Goal: Task Accomplishment & Management: Use online tool/utility

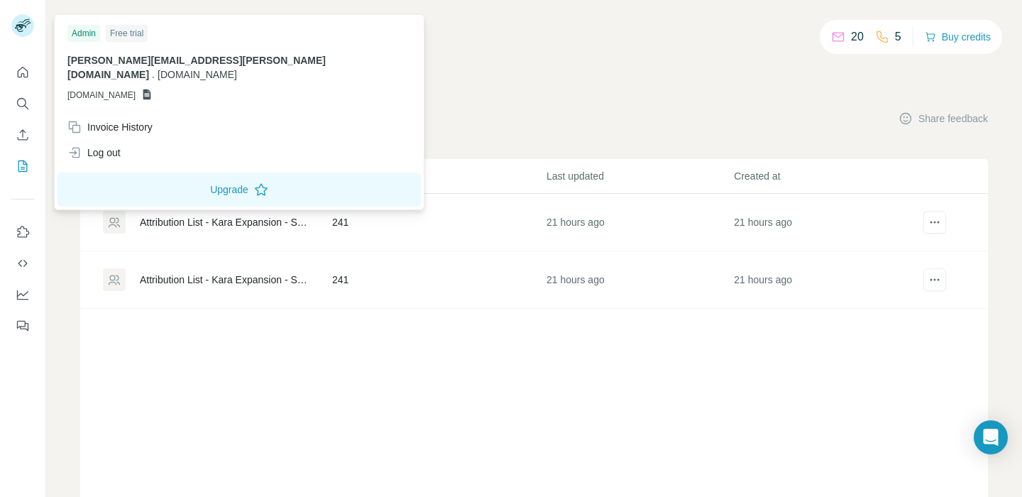
click at [29, 26] on rect at bounding box center [22, 25] width 23 height 23
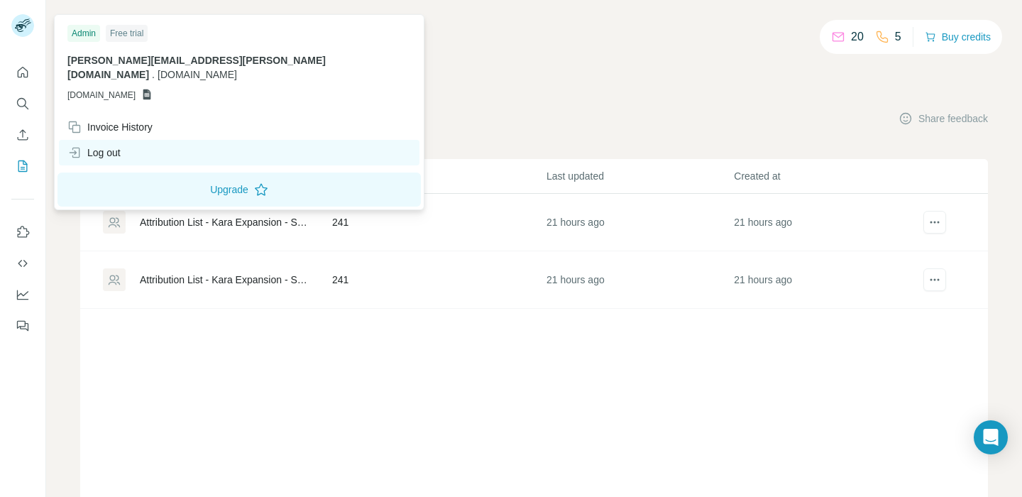
click at [109, 145] on div "Log out" at bounding box center [93, 152] width 53 height 14
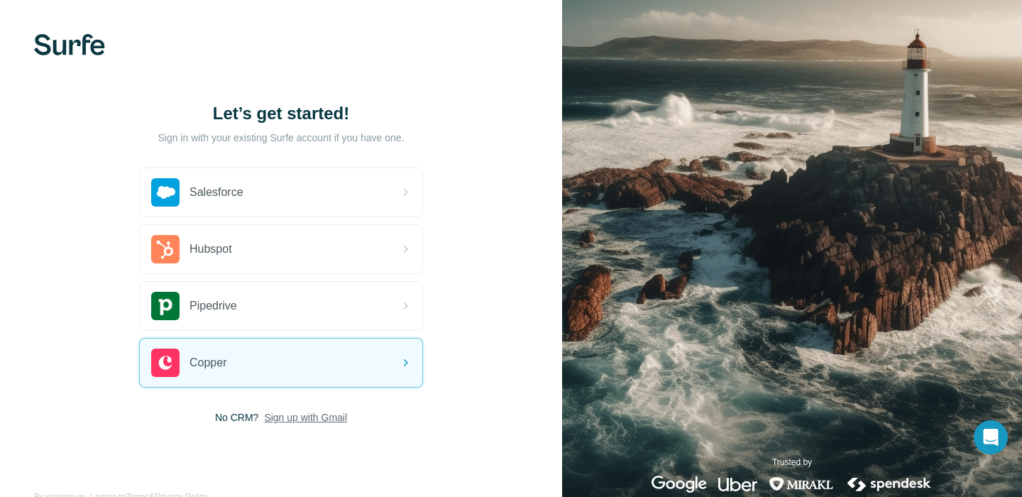
click at [302, 414] on span "Sign up with Gmail" at bounding box center [305, 417] width 83 height 14
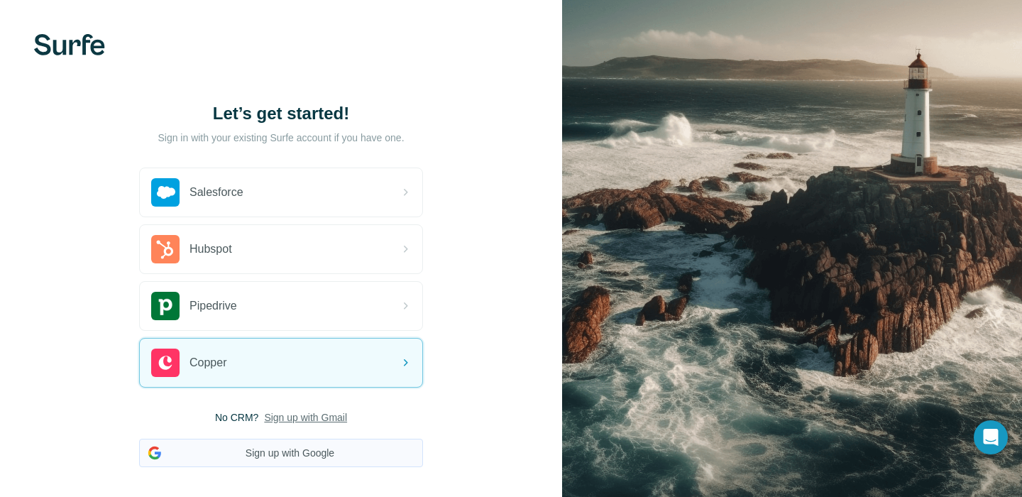
click at [299, 456] on button "Sign up with Google" at bounding box center [281, 452] width 284 height 28
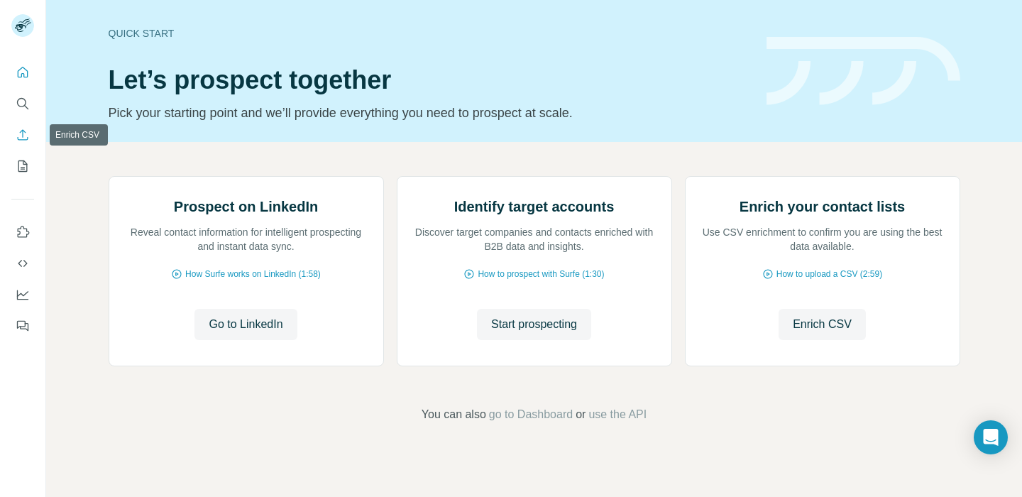
click at [21, 131] on icon "Enrich CSV" at bounding box center [23, 135] width 14 height 14
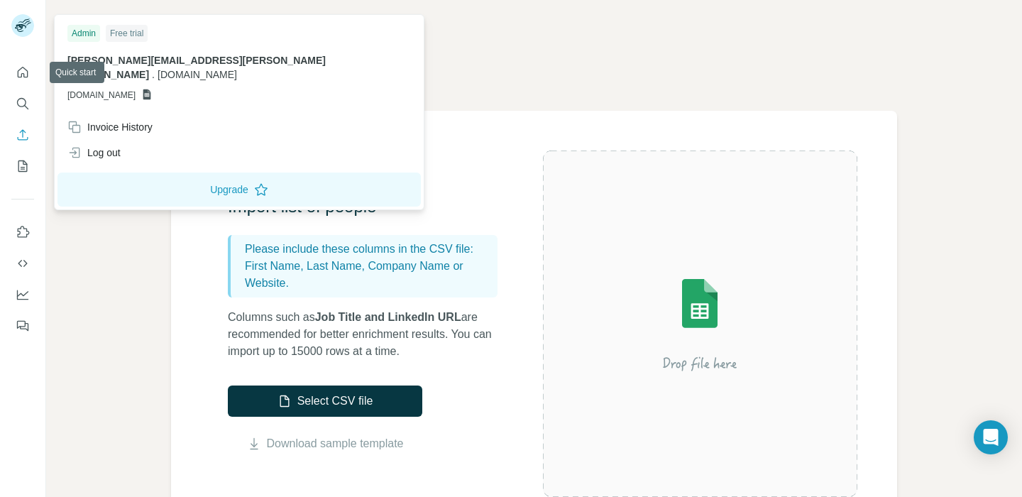
click at [21, 27] on icon at bounding box center [20, 28] width 11 height 8
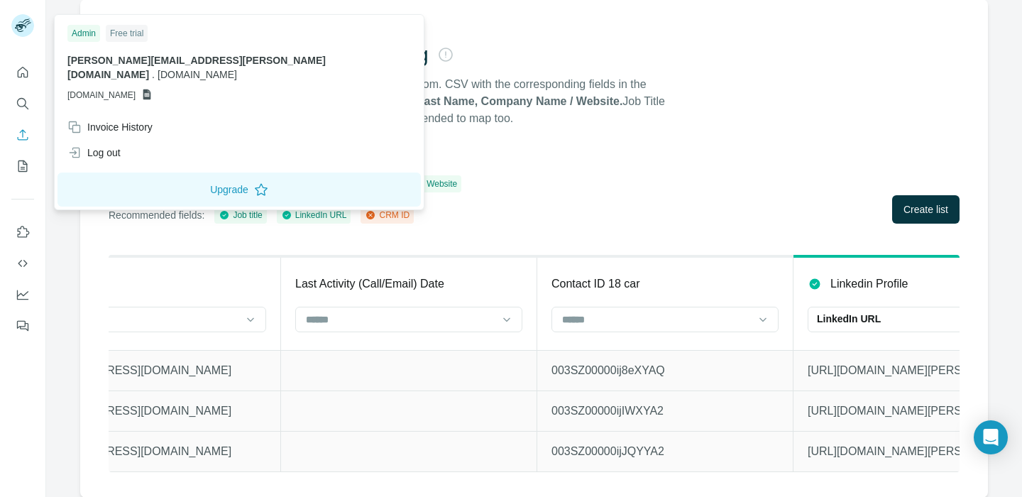
scroll to position [0, 2669]
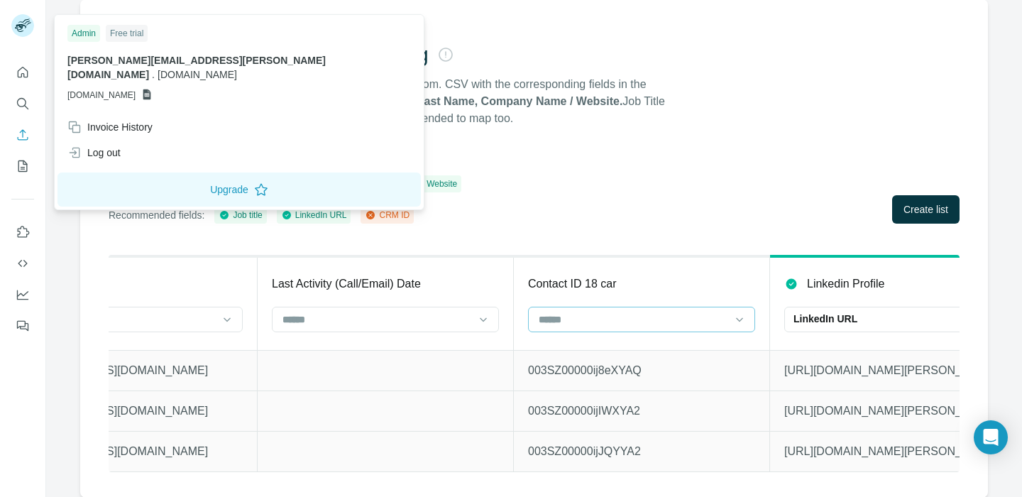
click at [561, 324] on input at bounding box center [633, 319] width 192 height 16
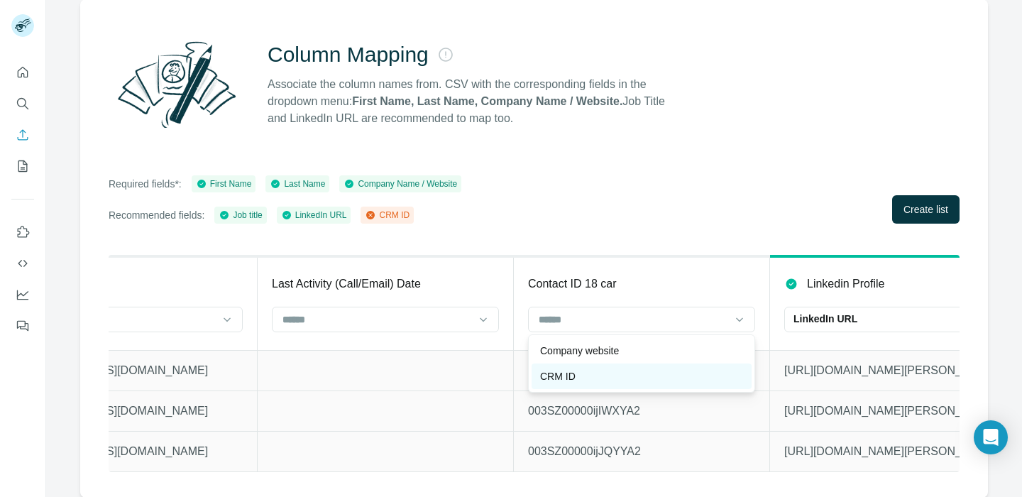
click at [565, 377] on p "CRM ID" at bounding box center [557, 376] width 35 height 14
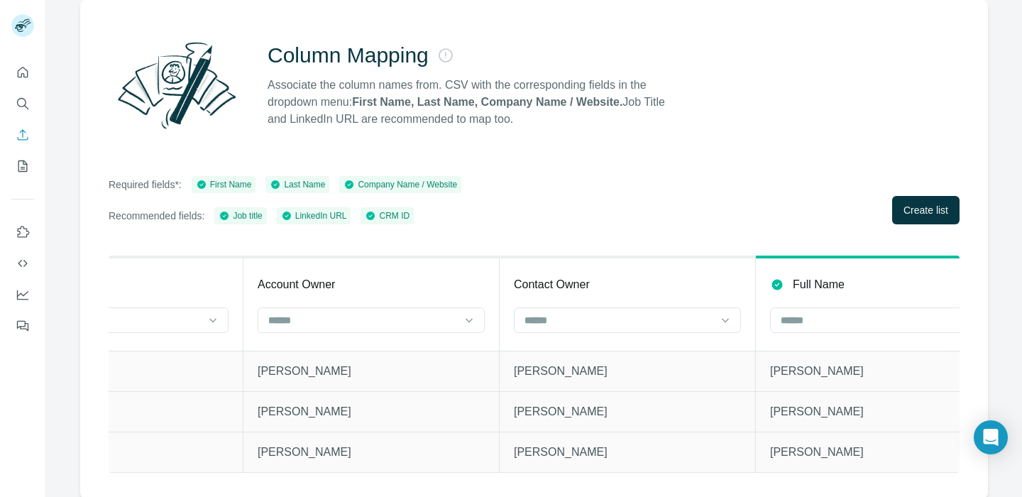
scroll to position [0, 0]
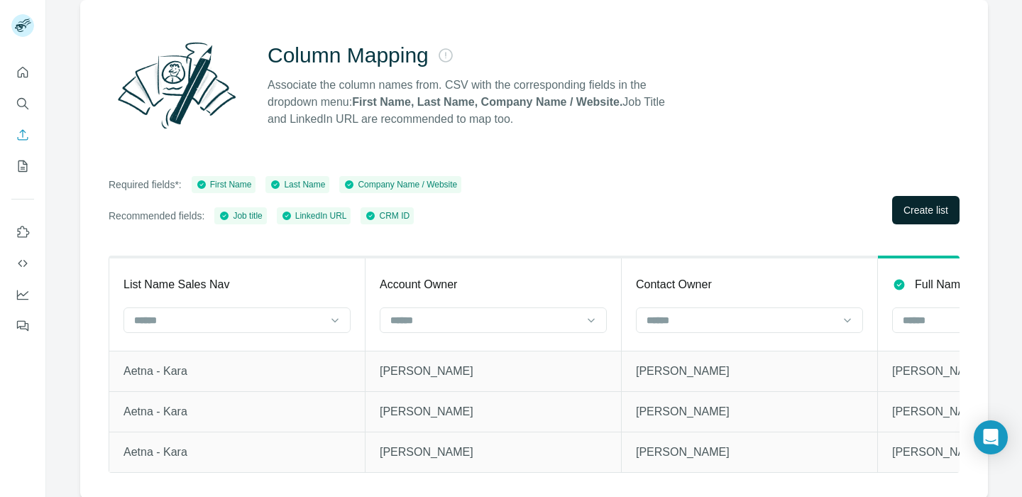
click at [898, 211] on button "Create list" at bounding box center [925, 210] width 67 height 28
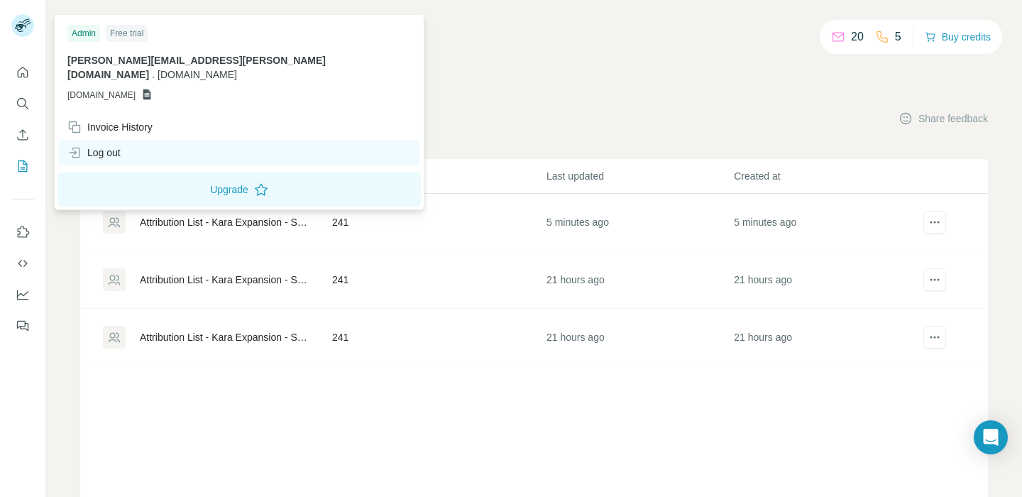
click at [109, 145] on div "Log out" at bounding box center [93, 152] width 53 height 14
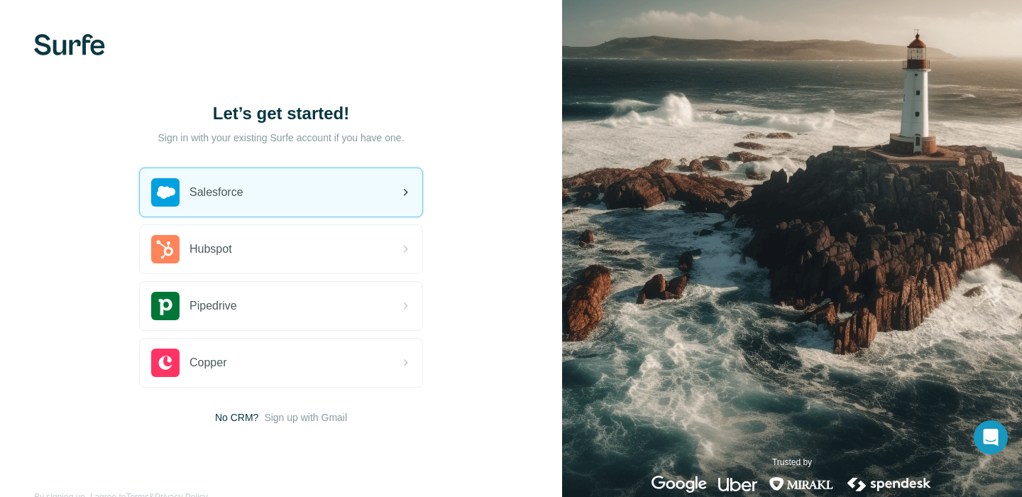
click at [328, 194] on div "Salesforce" at bounding box center [281, 192] width 282 height 48
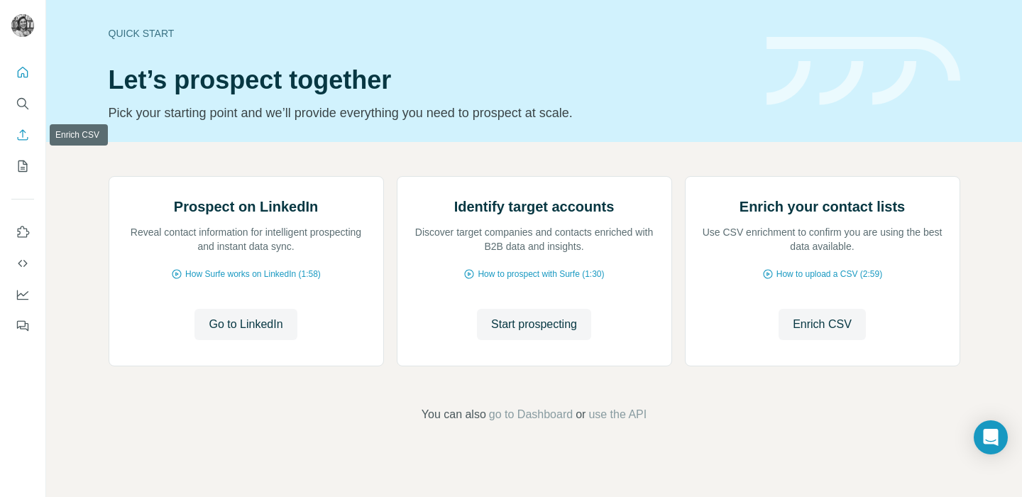
click at [23, 128] on icon "Enrich CSV" at bounding box center [23, 135] width 14 height 14
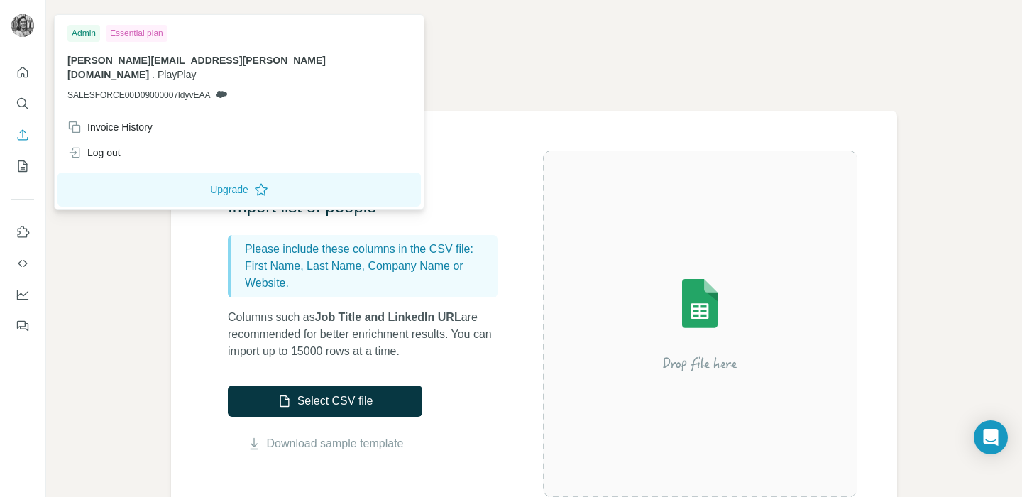
click at [25, 28] on img at bounding box center [22, 25] width 23 height 23
click at [19, 133] on icon "Enrich CSV" at bounding box center [23, 135] width 14 height 14
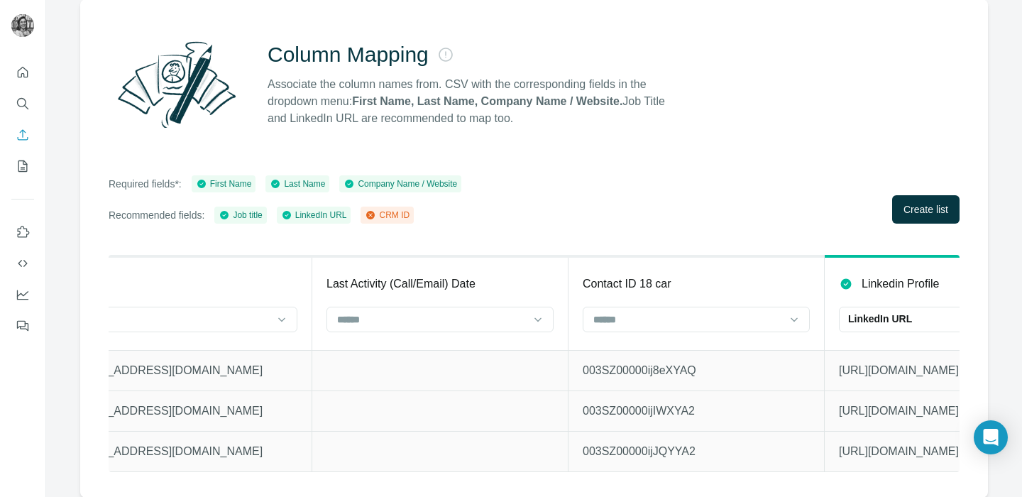
scroll to position [0, 2664]
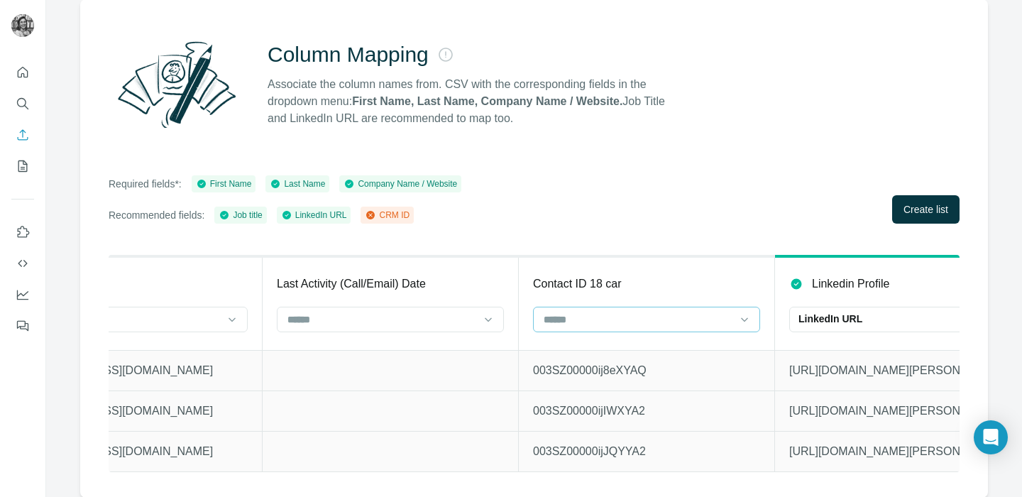
click at [549, 316] on input at bounding box center [638, 319] width 192 height 16
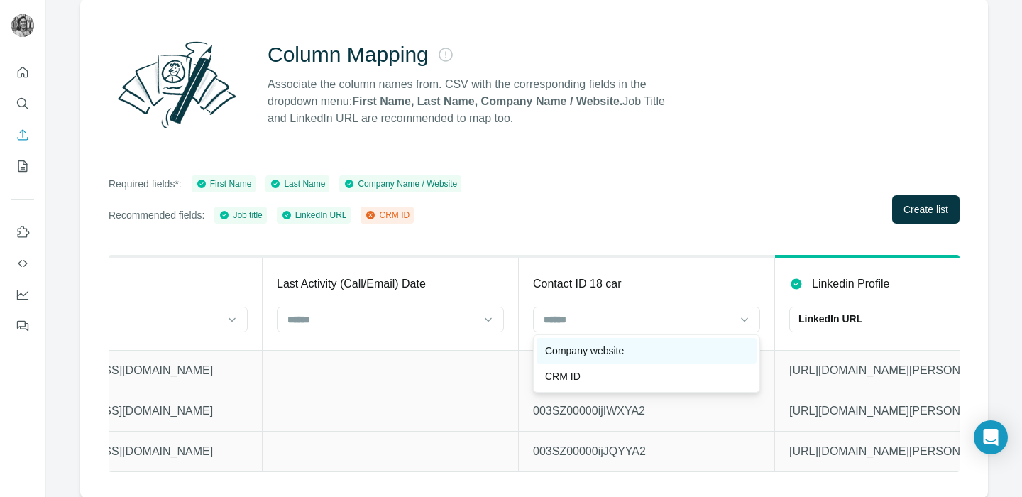
click at [563, 361] on div "Company website" at bounding box center [646, 351] width 220 height 26
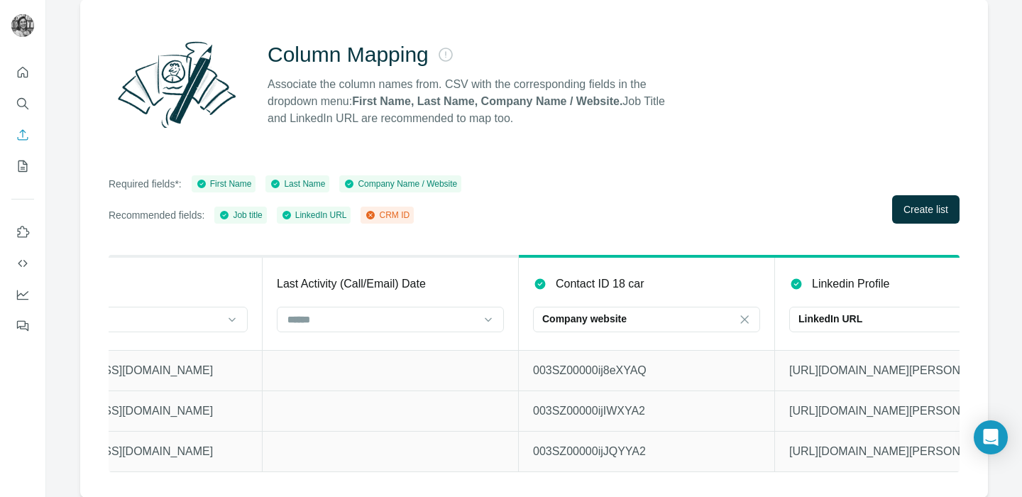
click at [570, 347] on th "Contact ID 18 car Company website" at bounding box center [647, 303] width 256 height 94
click at [568, 329] on div "Company website" at bounding box center [638, 319] width 192 height 24
click at [568, 358] on div "CRM ID" at bounding box center [646, 351] width 220 height 26
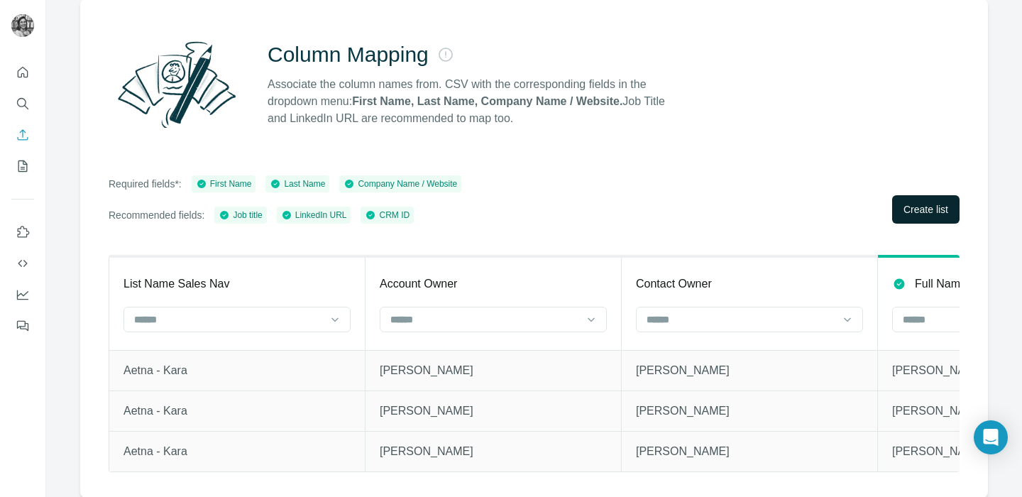
click at [923, 201] on button "Create list" at bounding box center [925, 209] width 67 height 28
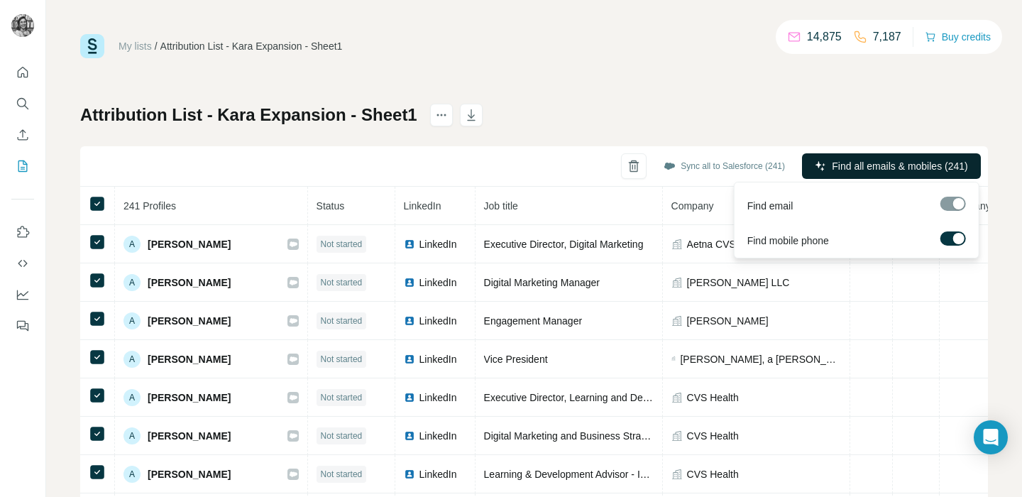
click at [917, 168] on span "Find all emails & mobiles (241)" at bounding box center [900, 166] width 136 height 14
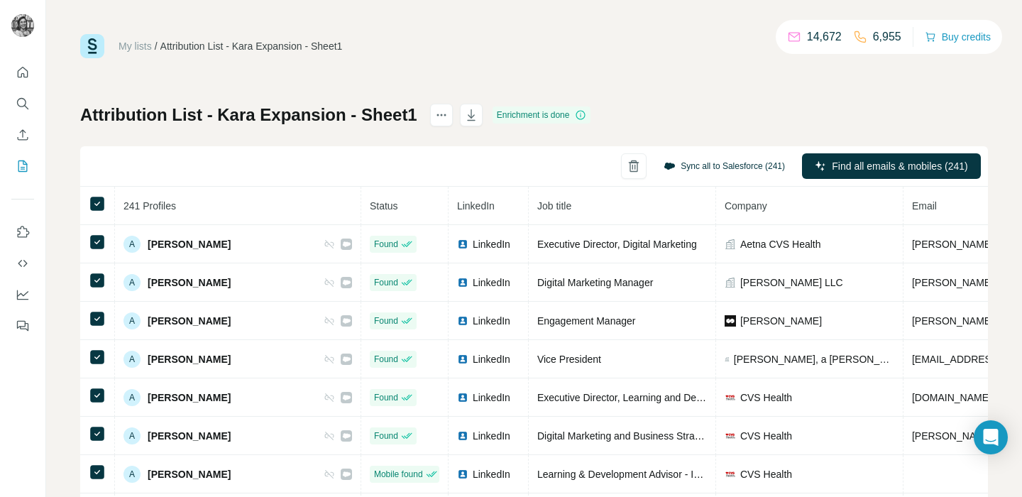
click at [748, 167] on button "Sync all to Salesforce (241)" at bounding box center [723, 165] width 141 height 21
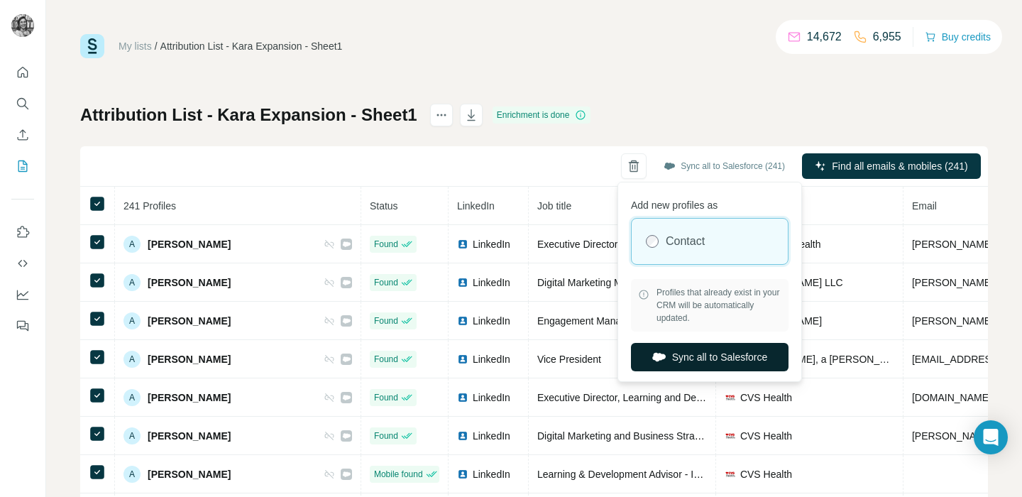
click at [688, 354] on button "Sync all to Salesforce" at bounding box center [710, 357] width 158 height 28
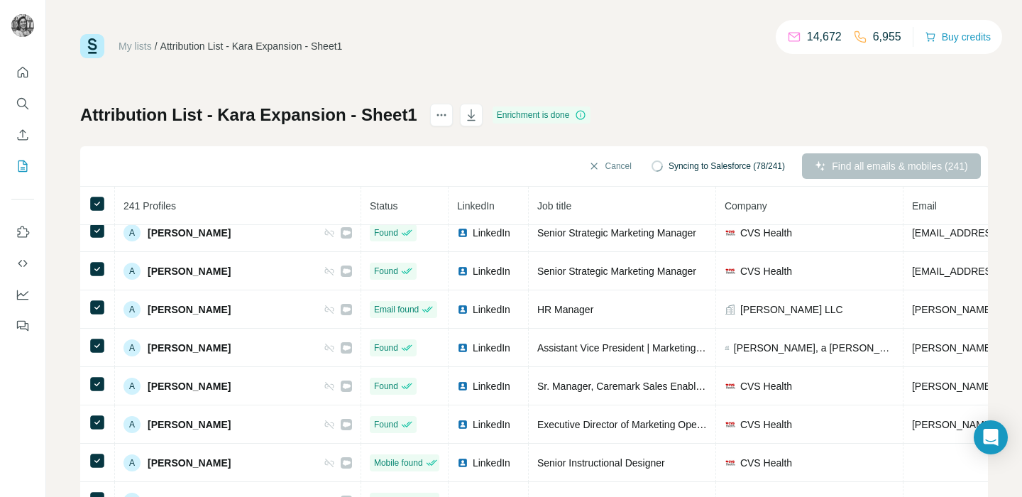
scroll to position [357, 0]
